Goal: Information Seeking & Learning: Find contact information

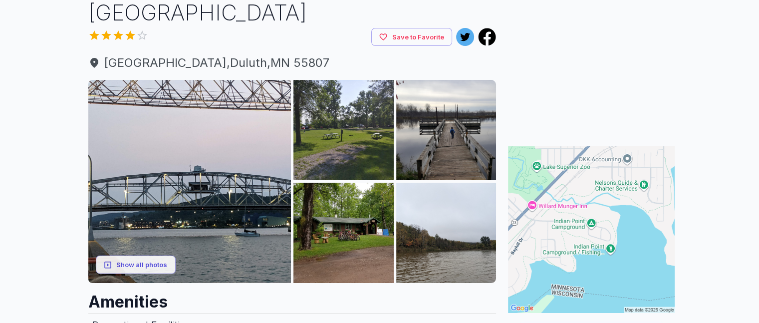
scroll to position [150, 0]
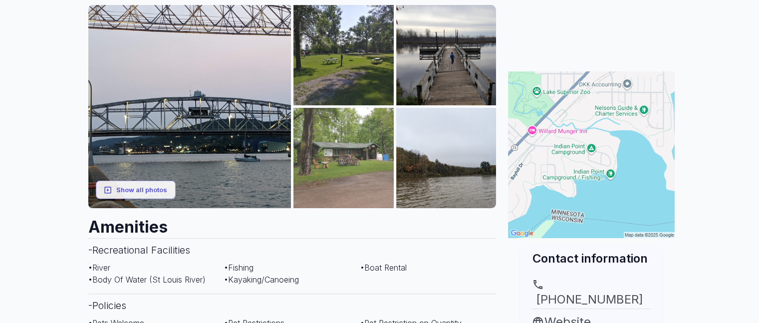
click at [349, 167] on img at bounding box center [343, 158] width 100 height 100
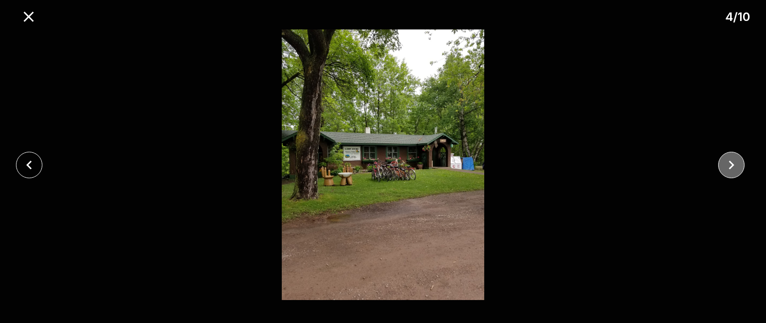
click at [728, 163] on icon "close" at bounding box center [731, 164] width 17 height 17
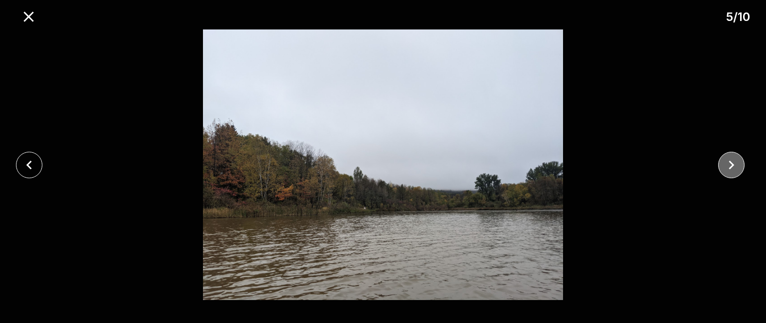
click at [728, 163] on icon "close" at bounding box center [731, 164] width 17 height 17
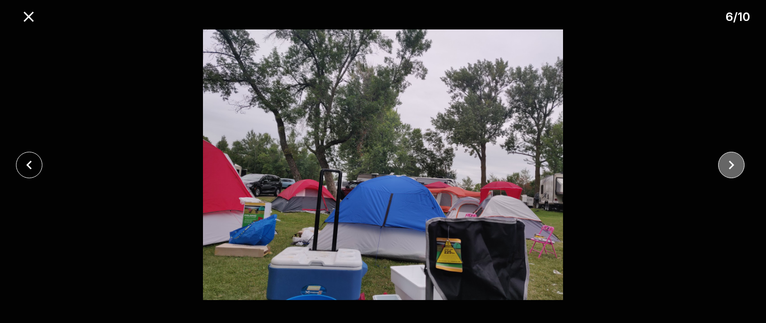
click at [729, 161] on icon "close" at bounding box center [731, 164] width 5 height 9
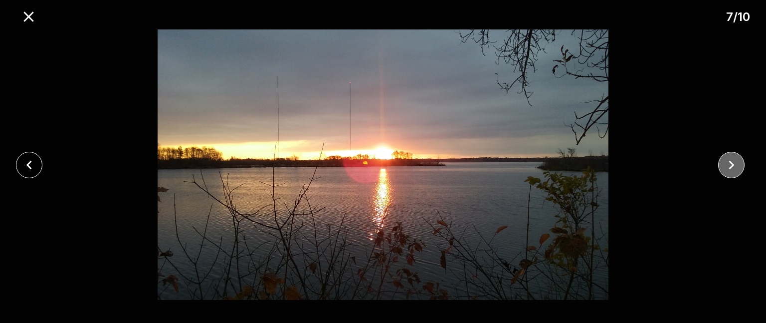
click at [729, 161] on icon "close" at bounding box center [731, 164] width 5 height 9
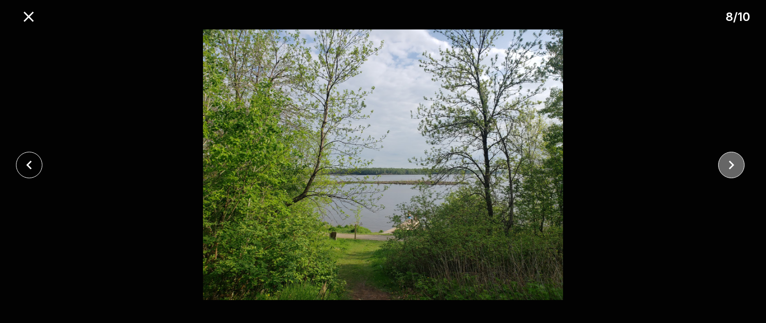
click at [729, 161] on icon "close" at bounding box center [731, 164] width 5 height 9
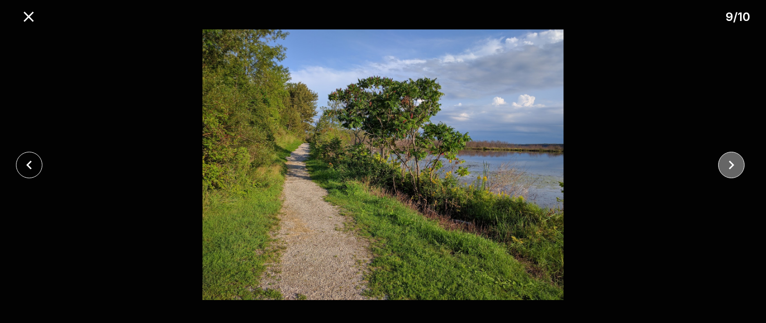
click at [729, 161] on icon "close" at bounding box center [731, 164] width 5 height 9
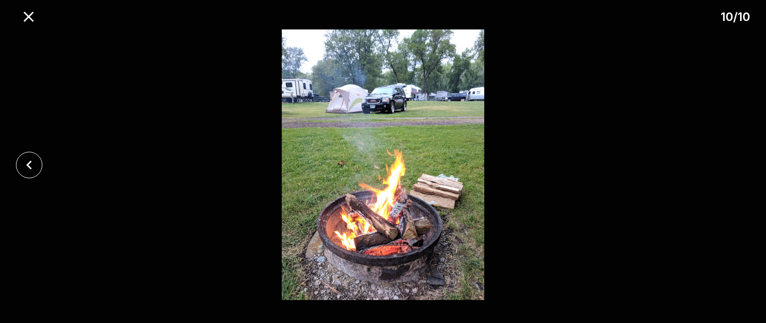
click at [728, 165] on div at bounding box center [383, 164] width 766 height 270
click at [34, 162] on icon "close" at bounding box center [28, 164] width 17 height 17
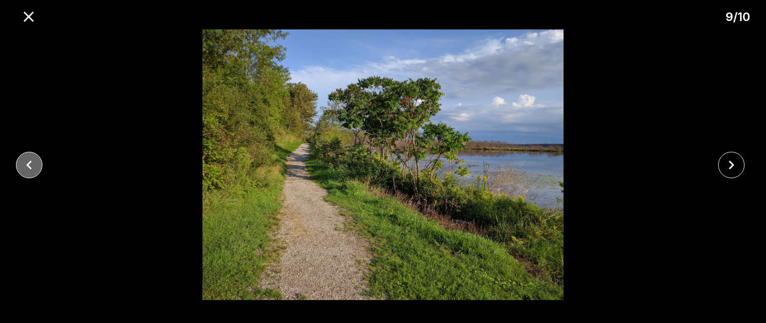
click at [26, 161] on icon "close" at bounding box center [28, 164] width 17 height 17
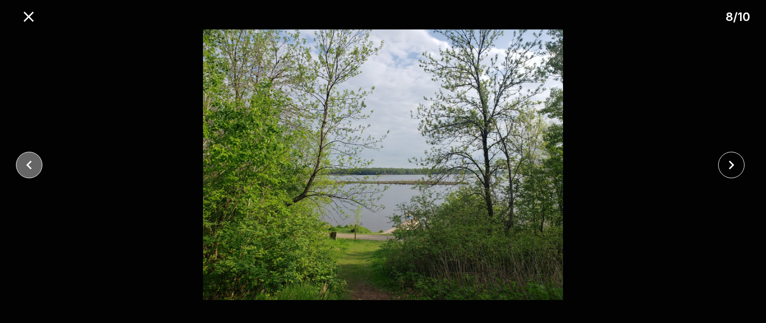
click at [26, 160] on icon "close" at bounding box center [28, 164] width 17 height 17
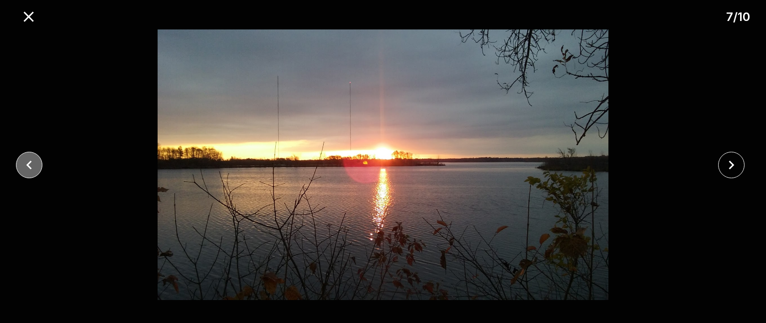
click at [26, 160] on icon "close" at bounding box center [28, 164] width 17 height 17
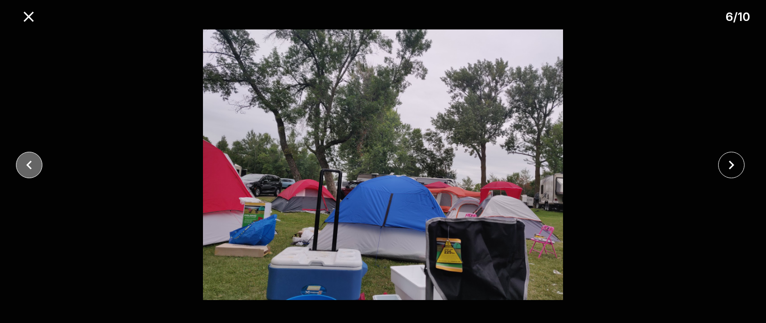
click at [26, 160] on icon "close" at bounding box center [28, 164] width 17 height 17
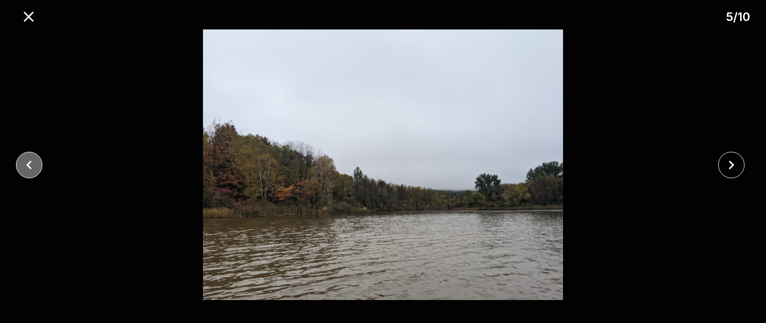
click at [25, 160] on icon "close" at bounding box center [28, 164] width 17 height 17
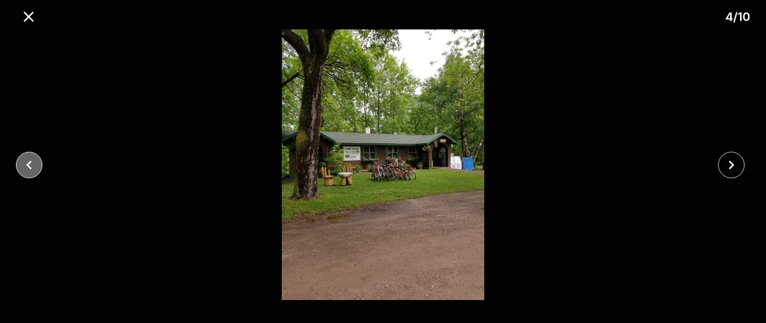
click at [19, 157] on button "close" at bounding box center [29, 165] width 26 height 26
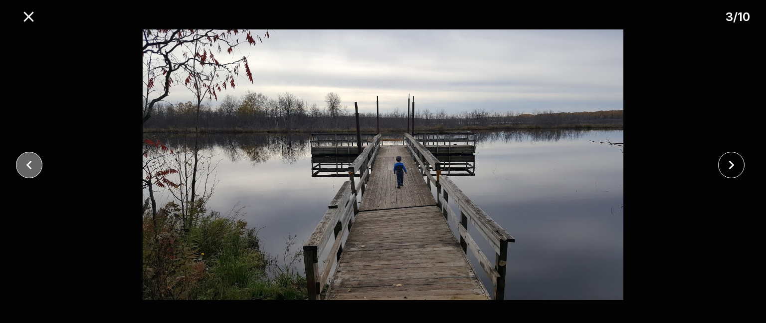
click at [33, 171] on icon "close" at bounding box center [28, 164] width 17 height 17
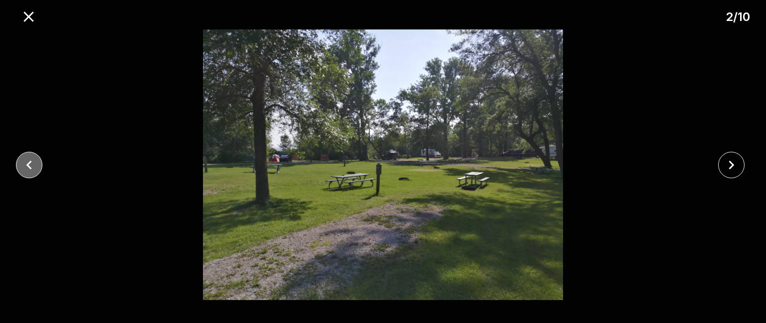
click at [27, 165] on icon "close" at bounding box center [28, 164] width 5 height 9
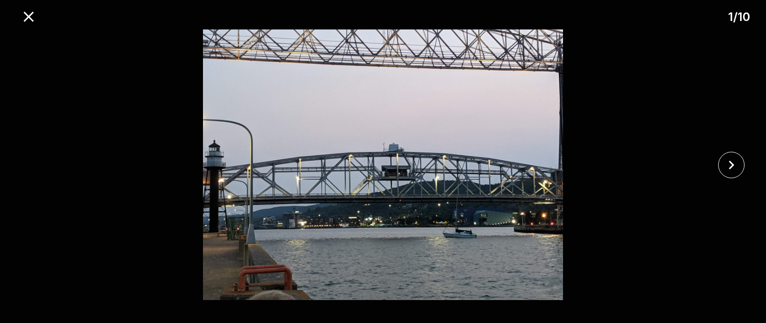
click at [27, 165] on div at bounding box center [383, 164] width 766 height 270
click at [26, 165] on div at bounding box center [383, 164] width 766 height 270
click at [32, 17] on icon "close" at bounding box center [28, 16] width 17 height 17
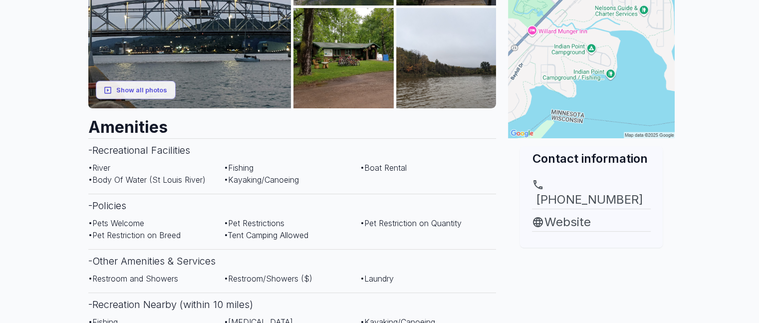
scroll to position [299, 0]
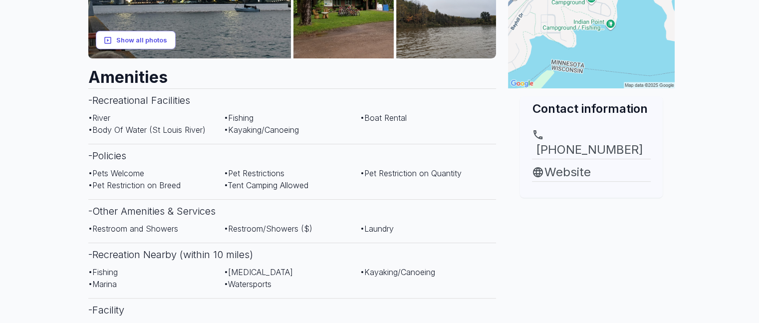
click at [151, 41] on button "Show all photos" at bounding box center [136, 40] width 80 height 18
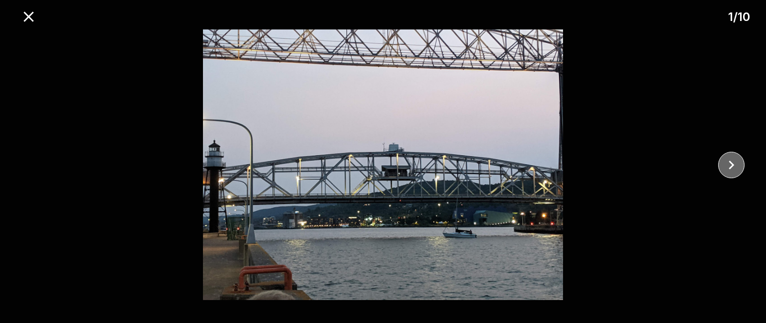
click at [730, 161] on icon "close" at bounding box center [731, 164] width 17 height 17
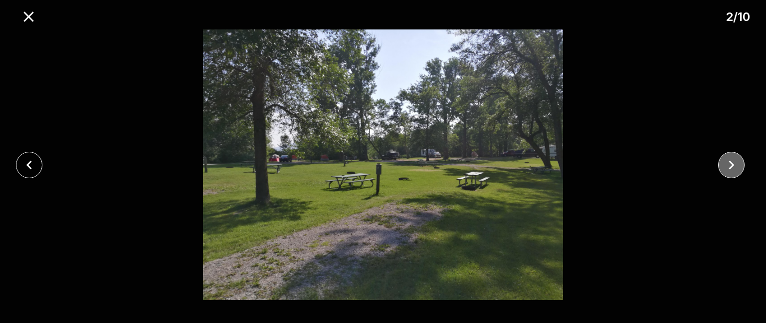
click at [730, 161] on icon "close" at bounding box center [731, 164] width 17 height 17
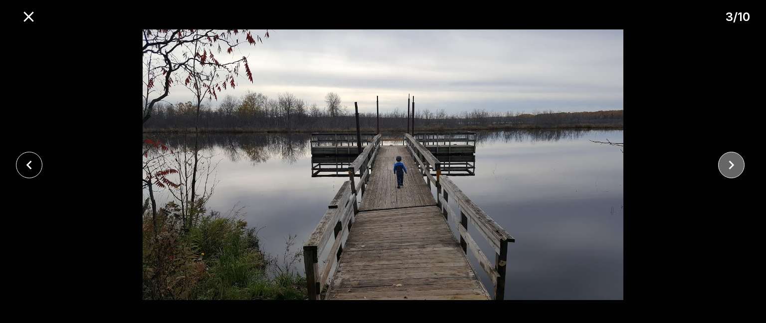
click at [723, 161] on icon "close" at bounding box center [731, 164] width 17 height 17
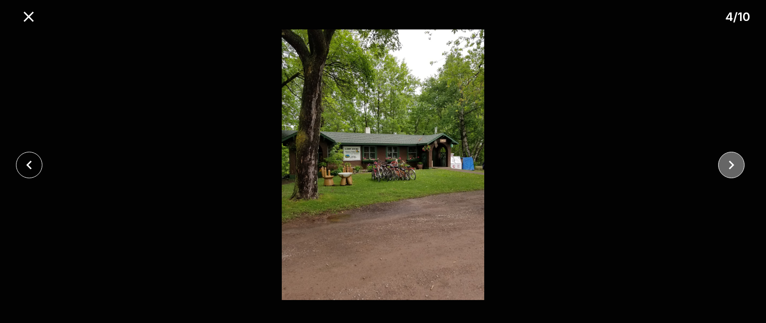
click at [723, 161] on icon "close" at bounding box center [731, 164] width 17 height 17
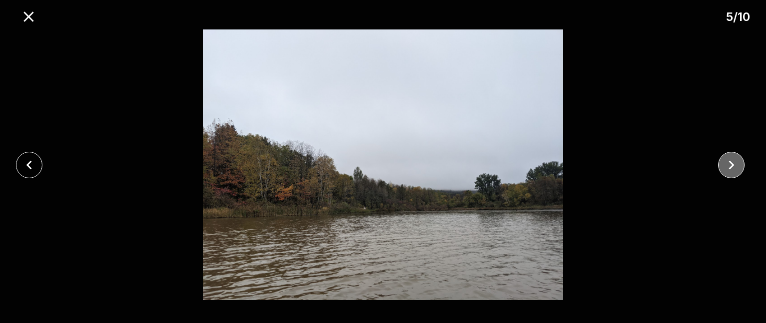
click at [723, 161] on icon "close" at bounding box center [731, 164] width 17 height 17
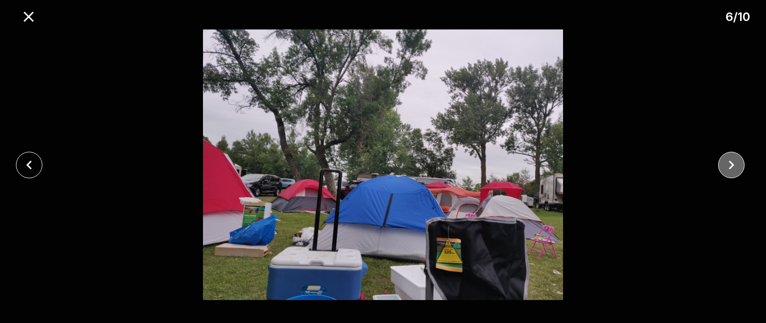
click at [723, 161] on icon "close" at bounding box center [731, 164] width 17 height 17
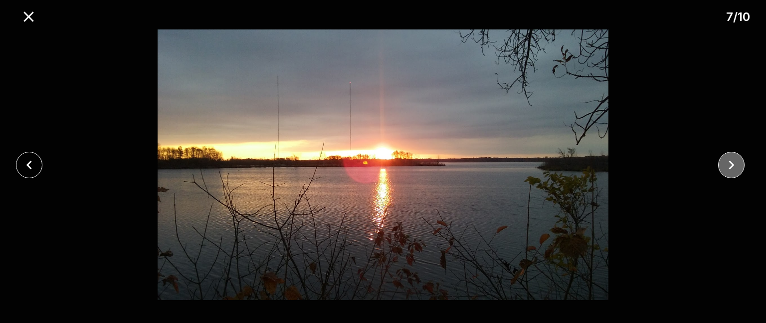
click at [721, 161] on button "close" at bounding box center [731, 165] width 26 height 26
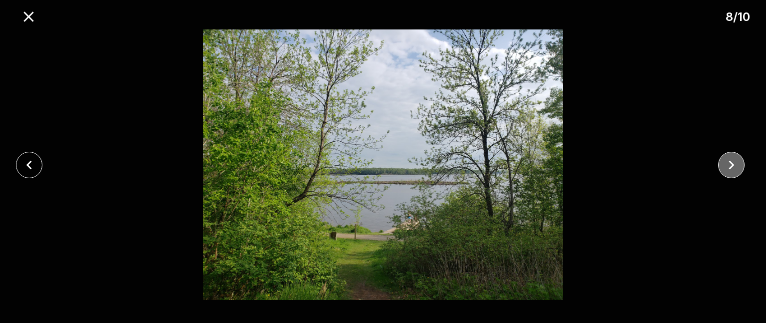
click at [721, 161] on button "close" at bounding box center [731, 165] width 26 height 26
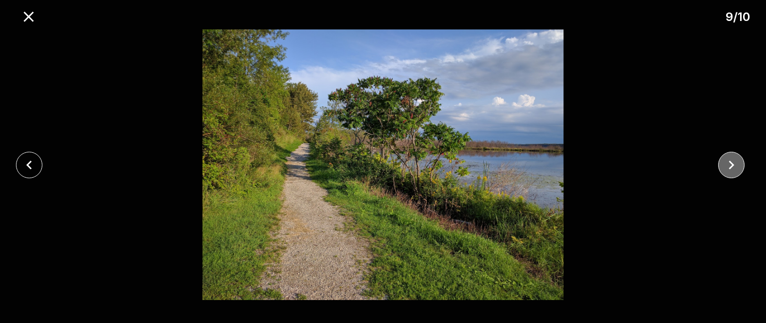
click at [720, 161] on button "close" at bounding box center [731, 165] width 26 height 26
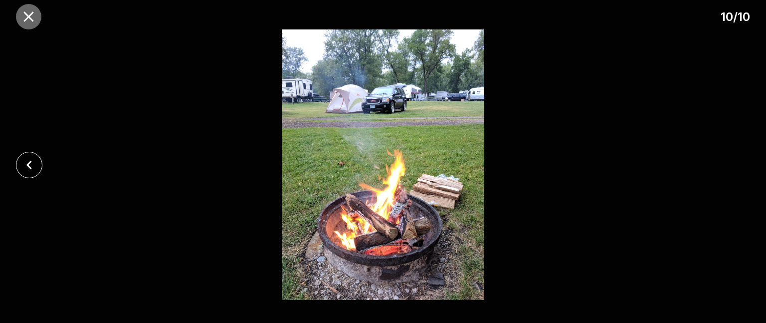
click at [30, 11] on icon "close" at bounding box center [28, 16] width 17 height 17
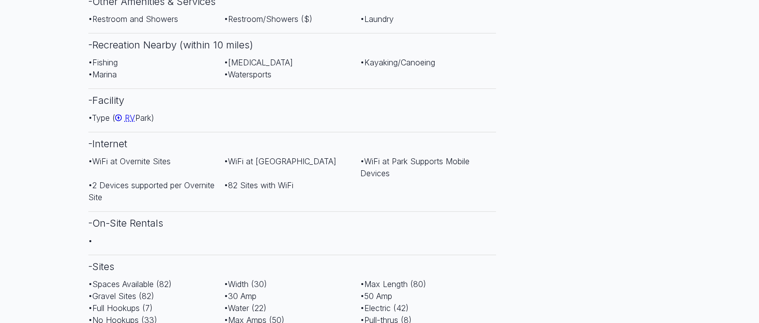
scroll to position [499, 0]
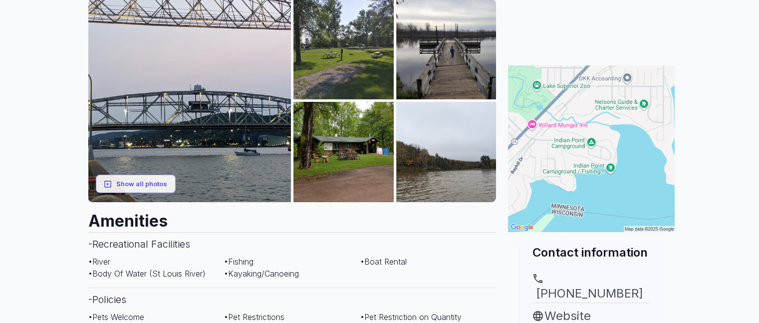
scroll to position [150, 0]
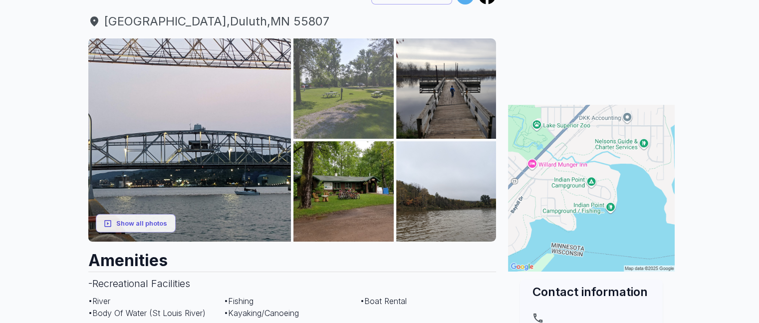
scroll to position [100, 0]
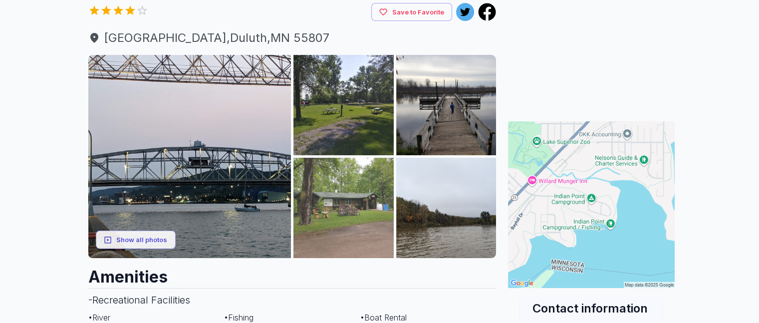
click at [348, 208] on img at bounding box center [343, 208] width 100 height 100
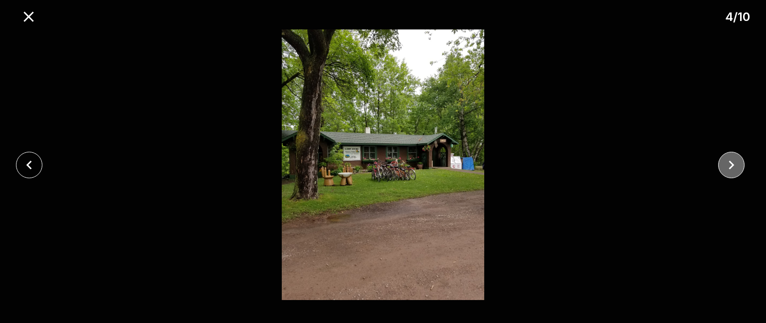
click at [728, 165] on icon "close" at bounding box center [731, 164] width 17 height 17
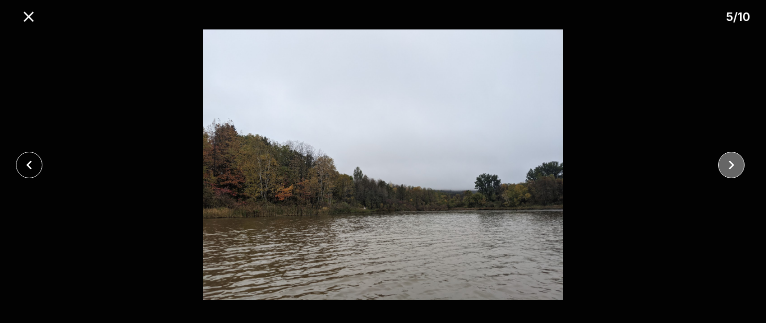
click at [726, 163] on icon "close" at bounding box center [731, 164] width 17 height 17
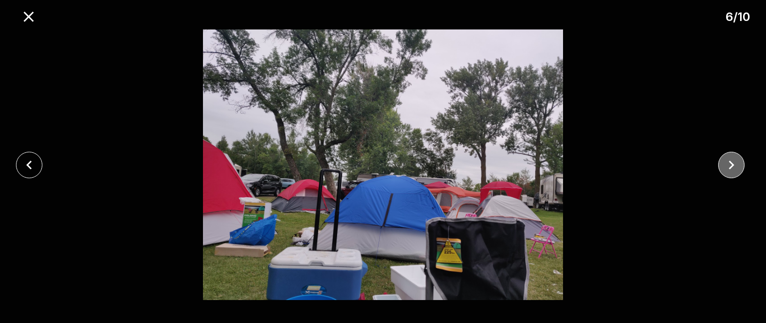
click at [728, 165] on icon "close" at bounding box center [731, 164] width 17 height 17
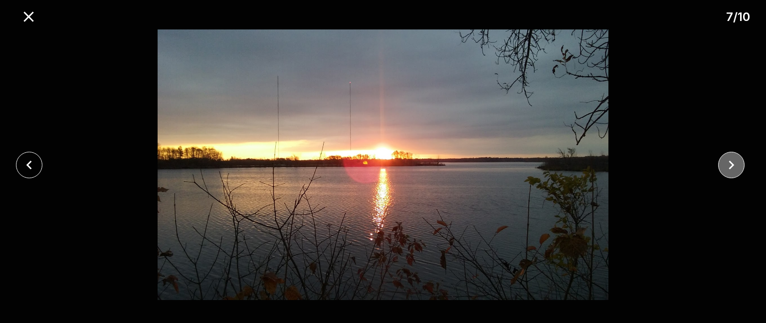
click at [727, 168] on icon "close" at bounding box center [731, 164] width 17 height 17
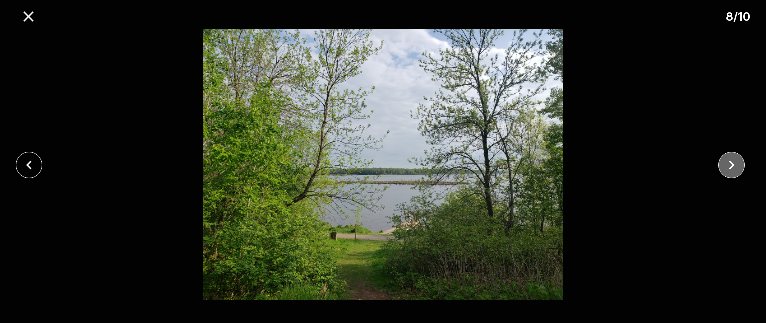
click at [732, 165] on icon "close" at bounding box center [731, 164] width 17 height 17
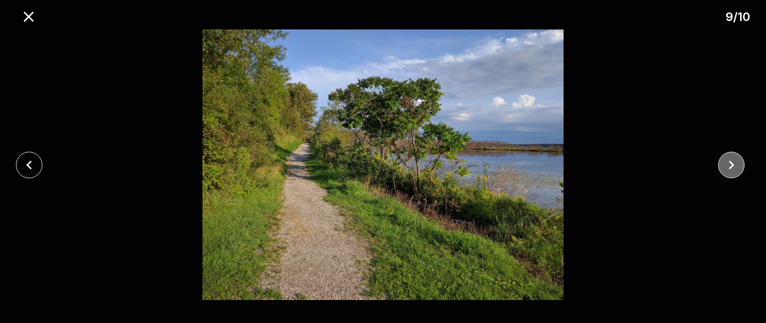
drag, startPoint x: 711, startPoint y: 171, endPoint x: 723, endPoint y: 167, distance: 12.5
click at [711, 171] on div at bounding box center [734, 165] width 64 height 26
drag, startPoint x: 739, startPoint y: 160, endPoint x: 732, endPoint y: 159, distance: 7.0
click at [737, 160] on icon "close" at bounding box center [731, 164] width 17 height 17
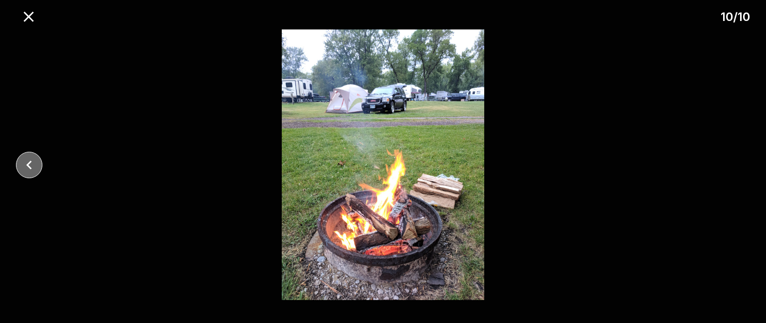
drag, startPoint x: 32, startPoint y: 162, endPoint x: 54, endPoint y: 144, distance: 28.7
click at [40, 157] on div at bounding box center [32, 165] width 64 height 26
drag, startPoint x: 30, startPoint y: 161, endPoint x: 23, endPoint y: 157, distance: 7.6
click at [28, 160] on icon "close" at bounding box center [28, 164] width 17 height 17
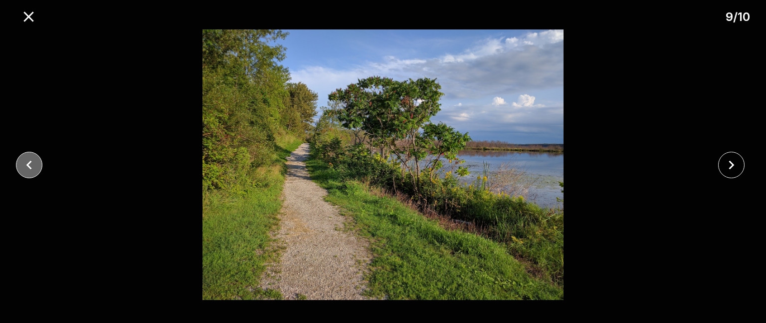
click at [23, 162] on icon "close" at bounding box center [28, 164] width 17 height 17
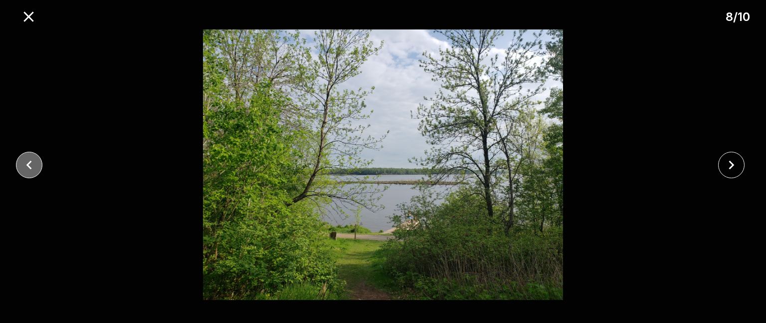
click at [32, 165] on icon "close" at bounding box center [28, 164] width 17 height 17
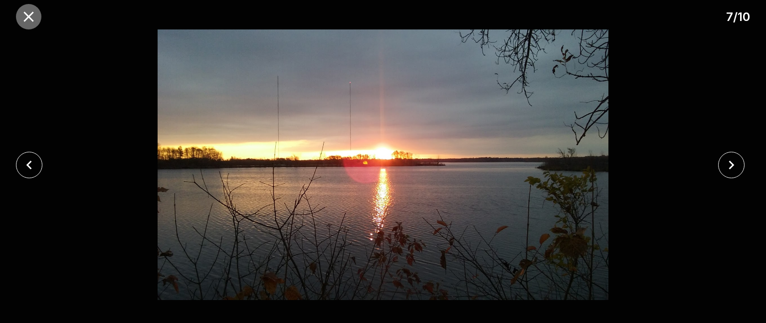
click at [29, 20] on icon "close" at bounding box center [28, 16] width 17 height 17
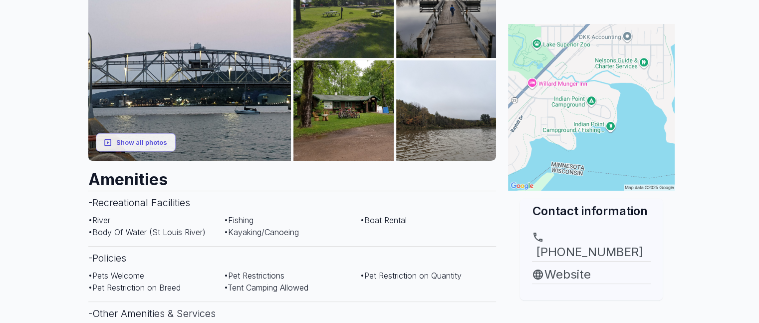
scroll to position [249, 0]
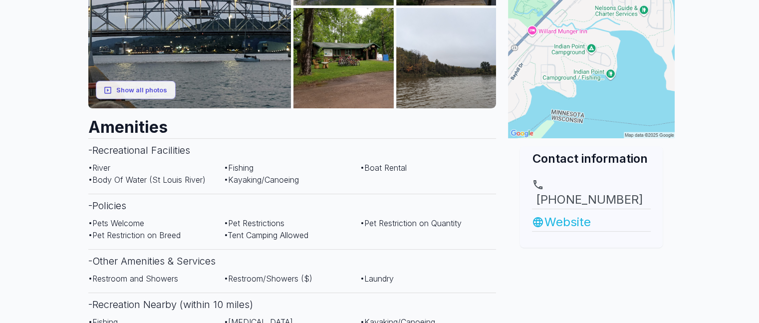
click at [565, 213] on link "Website" at bounding box center [591, 222] width 119 height 18
